Goal: Task Accomplishment & Management: Manage account settings

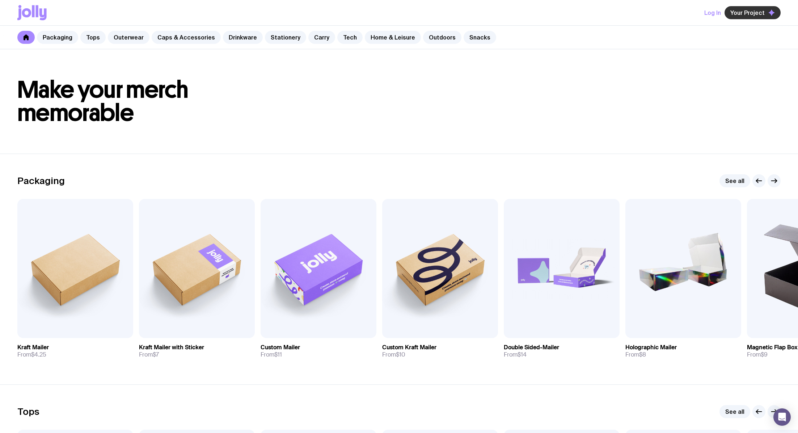
click at [747, 13] on span "Your Project" at bounding box center [748, 12] width 34 height 7
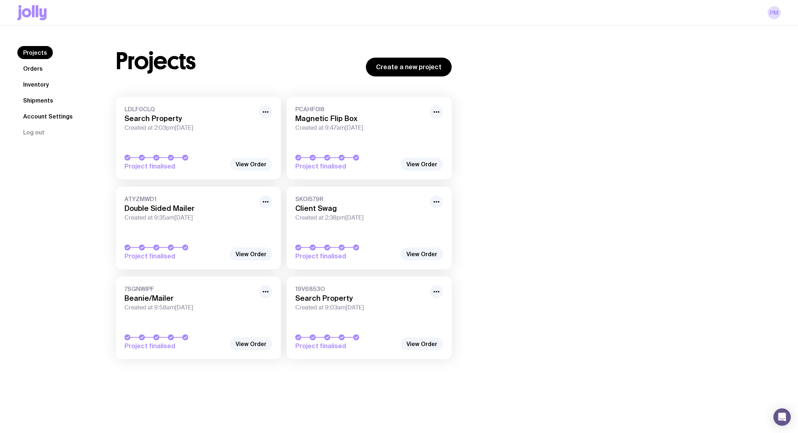
click at [261, 165] on link "View Order" at bounding box center [251, 163] width 42 height 13
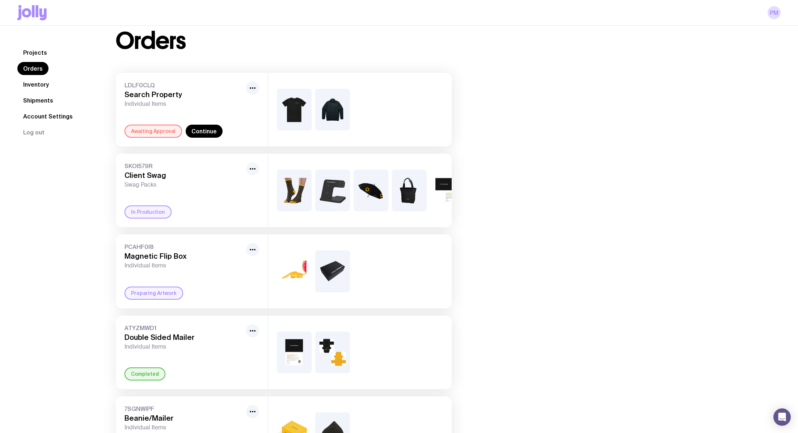
scroll to position [16, 0]
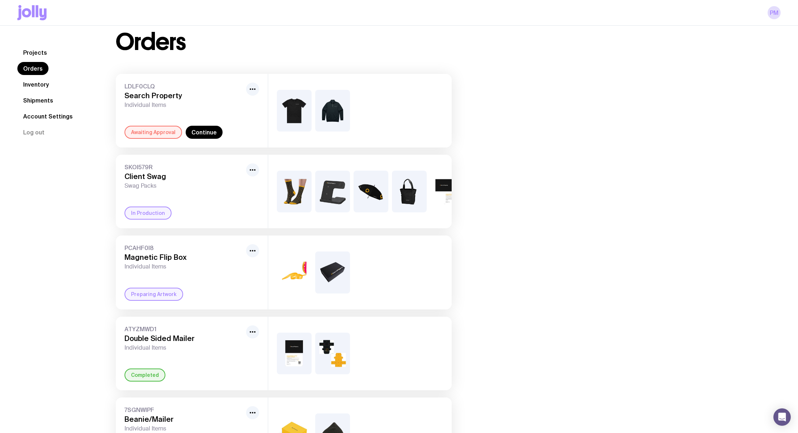
click at [147, 130] on div "Awaiting Approval" at bounding box center [154, 132] width 58 height 13
click at [197, 132] on link "Continue" at bounding box center [204, 132] width 37 height 13
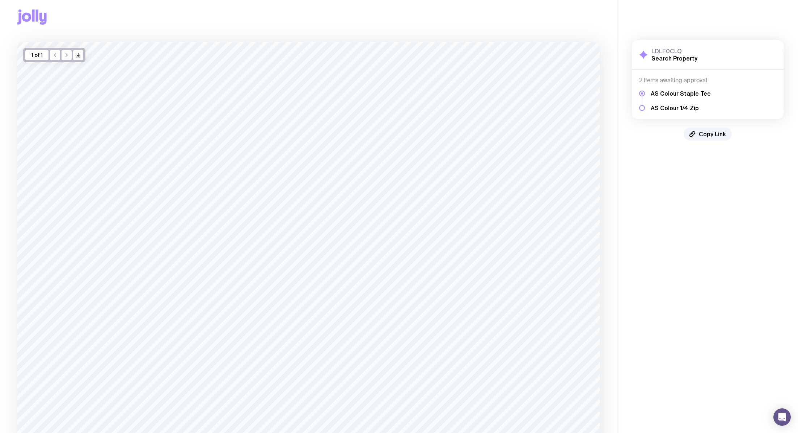
scroll to position [9, 0]
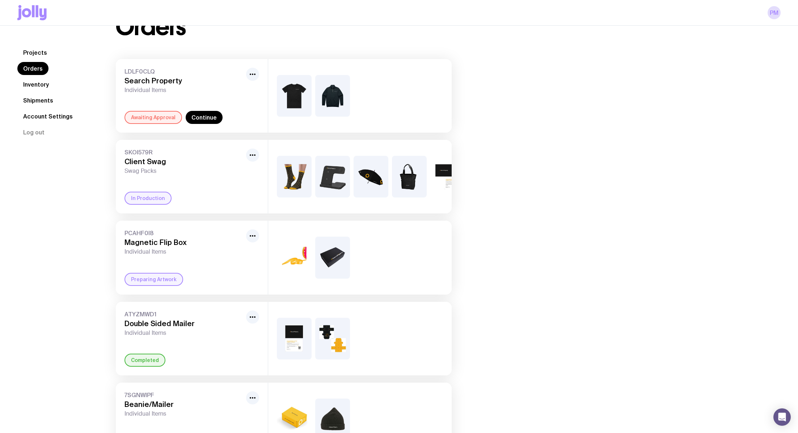
scroll to position [154, 0]
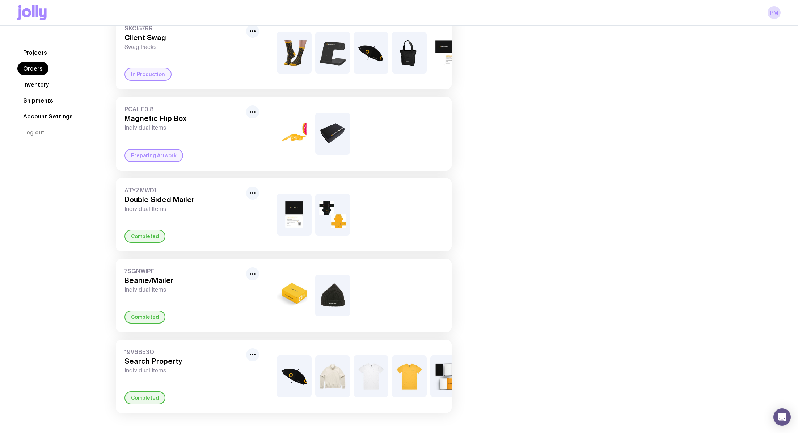
click at [364, 371] on img at bounding box center [371, 376] width 35 height 42
click at [142, 389] on div "19V6853O Search Property Individual Items Completed" at bounding box center [192, 375] width 152 height 73
click at [250, 352] on icon "button" at bounding box center [252, 354] width 9 height 9
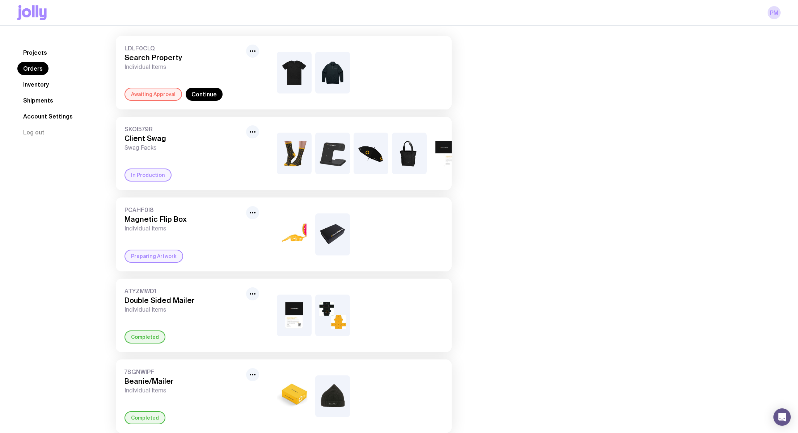
scroll to position [0, 0]
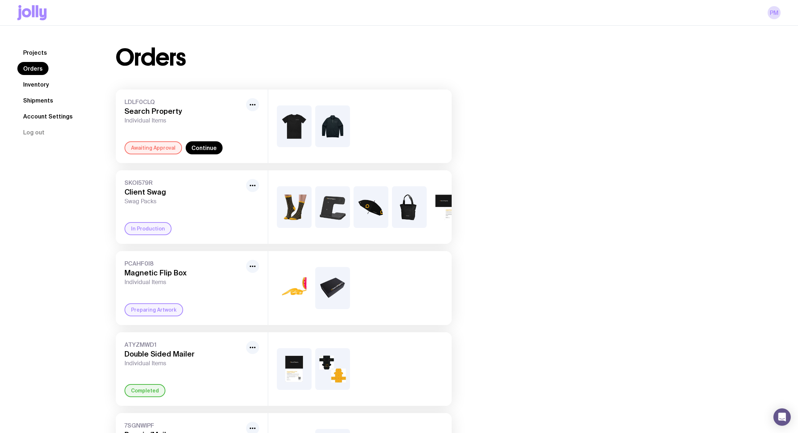
click at [295, 142] on img at bounding box center [294, 126] width 35 height 42
click at [161, 143] on div "Awaiting Approval" at bounding box center [154, 147] width 58 height 13
click at [241, 100] on span "LDLF0CLQ" at bounding box center [184, 101] width 119 height 7
click at [247, 100] on div at bounding box center [252, 104] width 13 height 13
click at [251, 106] on icon "button" at bounding box center [252, 104] width 9 height 9
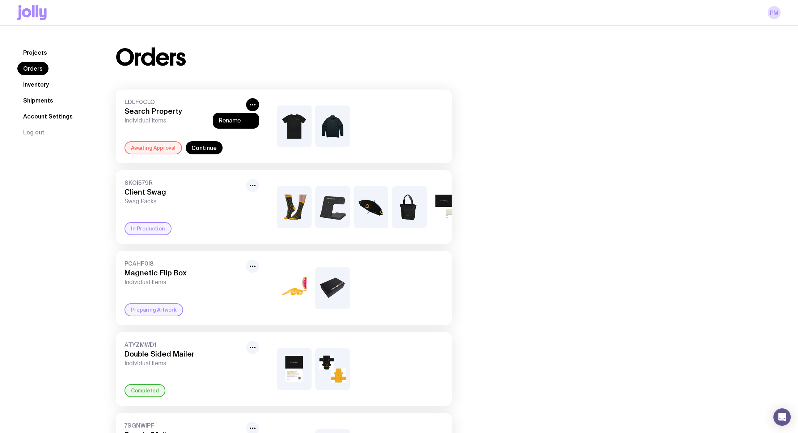
click at [145, 147] on div "Awaiting Approval" at bounding box center [154, 147] width 58 height 13
click at [254, 100] on button "button" at bounding box center [252, 104] width 13 height 13
click at [315, 124] on div at bounding box center [360, 125] width 184 height 73
click at [290, 124] on img at bounding box center [294, 126] width 35 height 42
click at [129, 161] on div "LDLF0CLQ Search Property Individual Items Awaiting Approval Continue" at bounding box center [192, 125] width 152 height 73
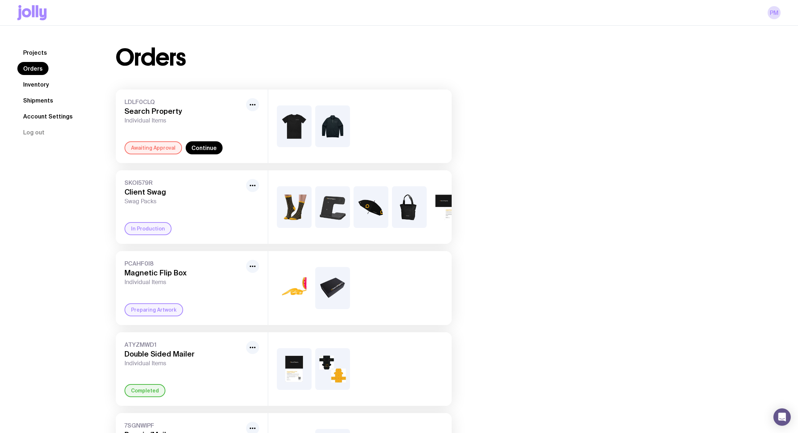
click at [132, 153] on div "Awaiting Approval" at bounding box center [154, 147] width 58 height 13
click at [132, 147] on div "Awaiting Approval" at bounding box center [154, 147] width 58 height 13
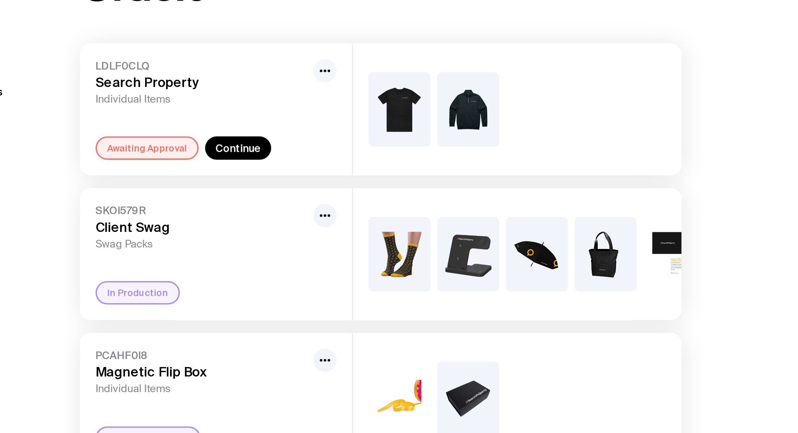
click at [256, 105] on icon "button" at bounding box center [252, 104] width 9 height 9
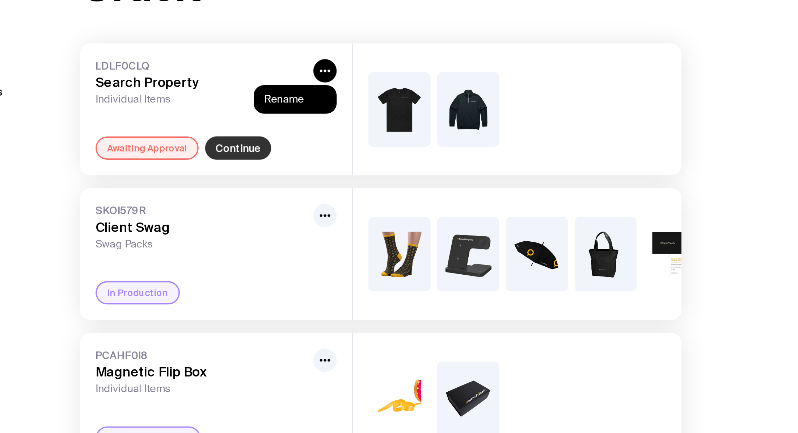
click at [205, 147] on link "Continue" at bounding box center [204, 147] width 37 height 13
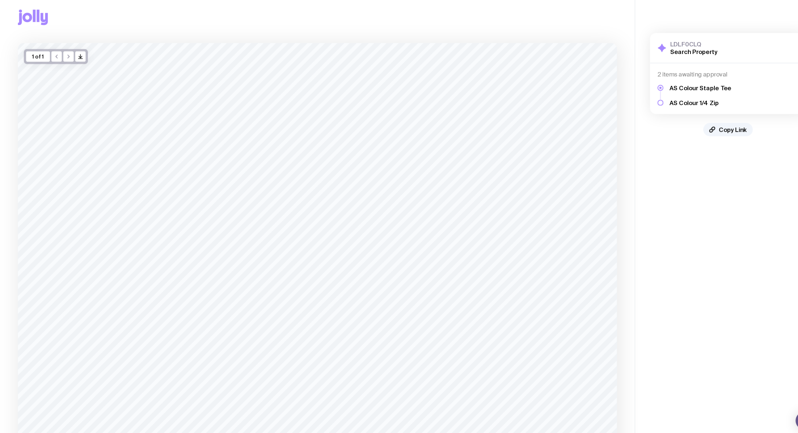
scroll to position [4, 0]
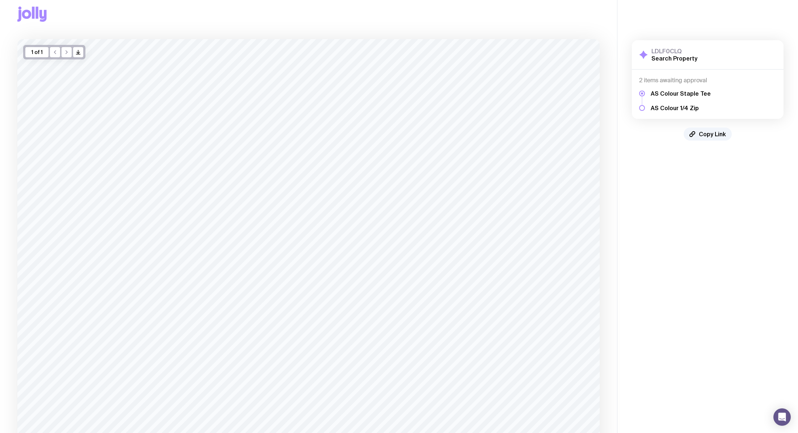
scroll to position [79, 0]
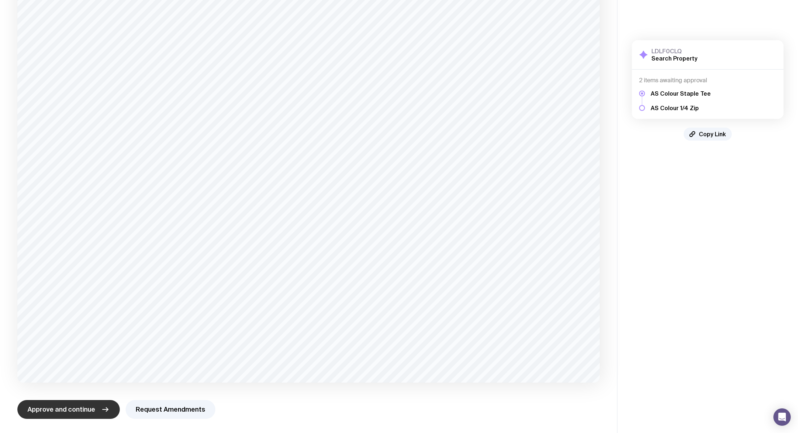
click at [84, 410] on span "Approve and continue" at bounding box center [62, 409] width 68 height 9
click at [73, 416] on button "Approve and continue" at bounding box center [68, 409] width 102 height 19
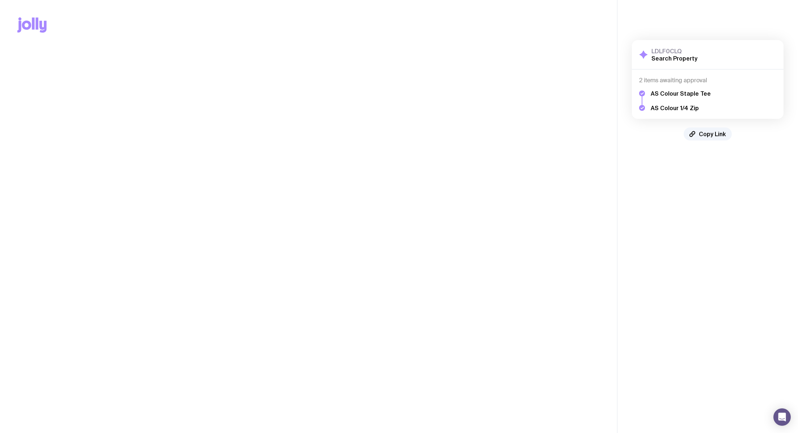
scroll to position [0, 0]
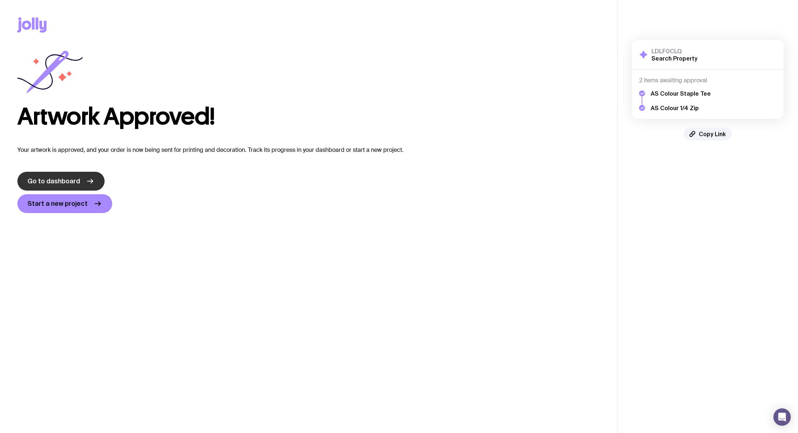
click at [69, 186] on link "Go to dashboard" at bounding box center [60, 181] width 87 height 19
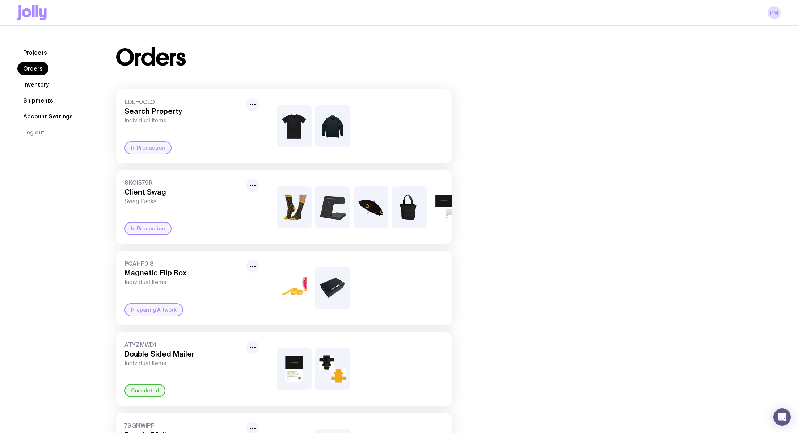
scroll to position [45, 0]
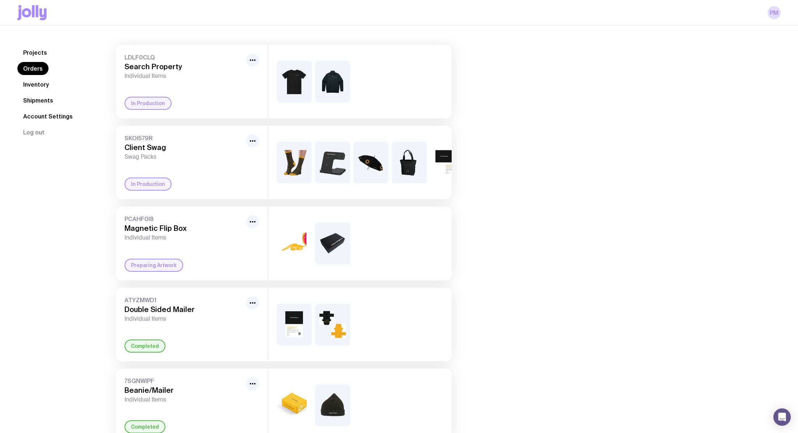
click at [411, 169] on div "+4" at bounding box center [409, 163] width 35 height 42
click at [400, 163] on div "+4" at bounding box center [409, 163] width 35 height 42
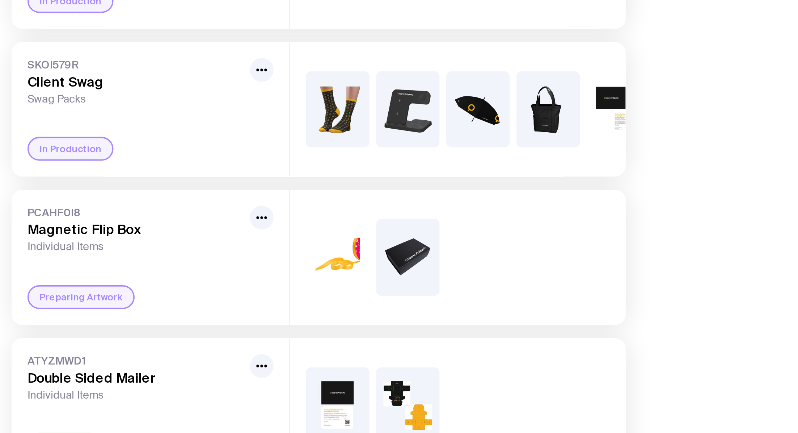
drag, startPoint x: 429, startPoint y: 159, endPoint x: 370, endPoint y: 170, distance: 60.1
click at [370, 170] on div "+4" at bounding box center [360, 162] width 184 height 73
click at [363, 197] on div "+4" at bounding box center [360, 162] width 184 height 73
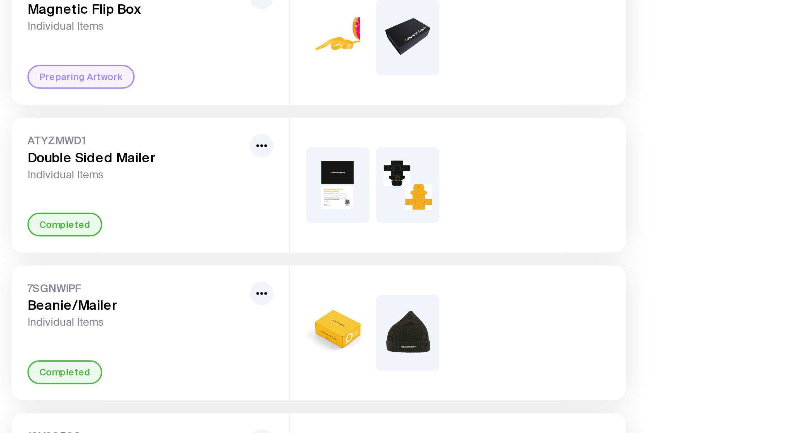
scroll to position [71, 0]
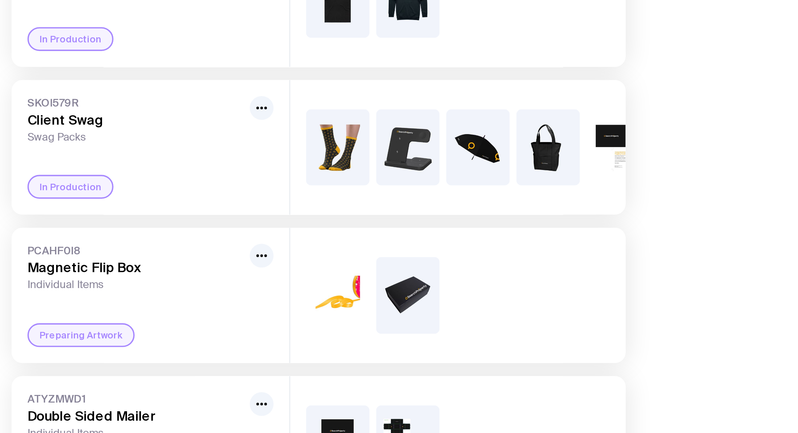
drag, startPoint x: 232, startPoint y: 269, endPoint x: 232, endPoint y: 257, distance: 12.0
click at [232, 257] on div "LDLF0CLQ Search Property Individual Items In Production SKOI579R Client Swag Sw…" at bounding box center [284, 256] width 336 height 477
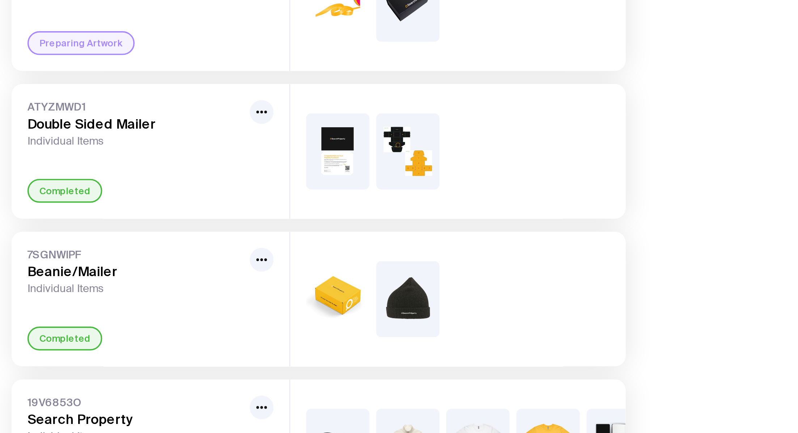
scroll to position [154, 0]
